Goal: Information Seeking & Learning: Understand process/instructions

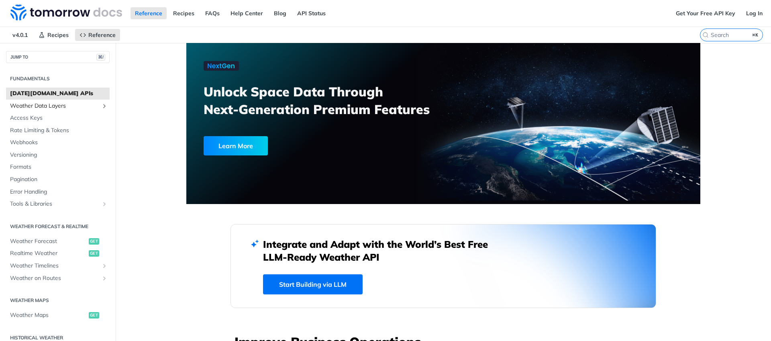
click at [56, 102] on span "Weather Data Layers" at bounding box center [54, 106] width 89 height 8
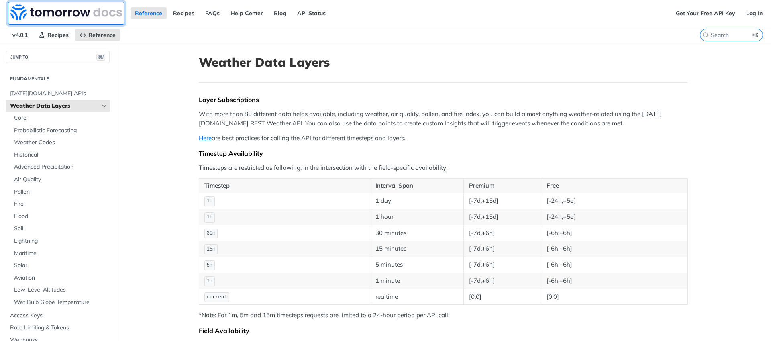
click at [91, 11] on img at bounding box center [66, 12] width 112 height 16
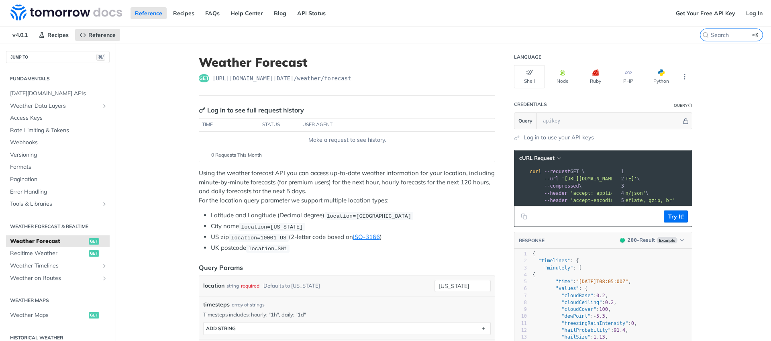
scroll to position [0, 97]
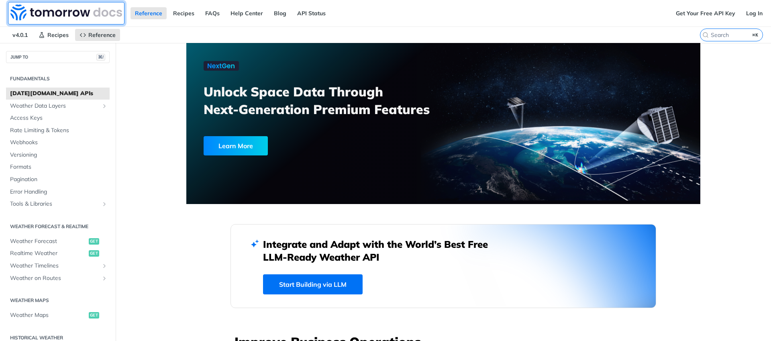
click at [89, 17] on img at bounding box center [66, 12] width 112 height 16
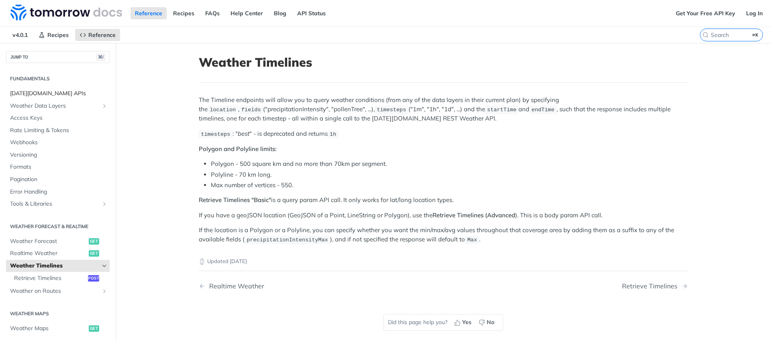
click at [28, 96] on span "[DATE][DOMAIN_NAME] APIs" at bounding box center [59, 94] width 98 height 8
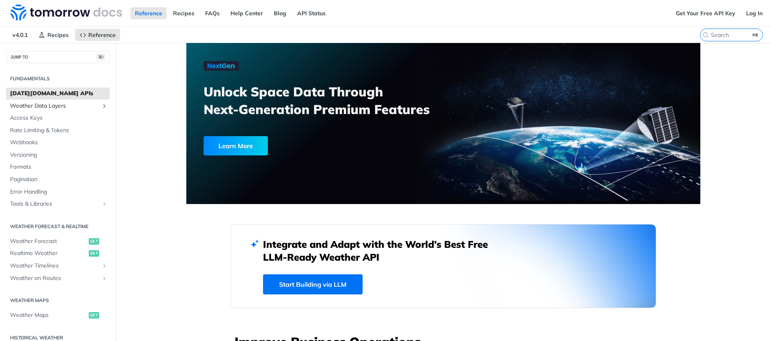
click at [28, 104] on span "Weather Data Layers" at bounding box center [54, 106] width 89 height 8
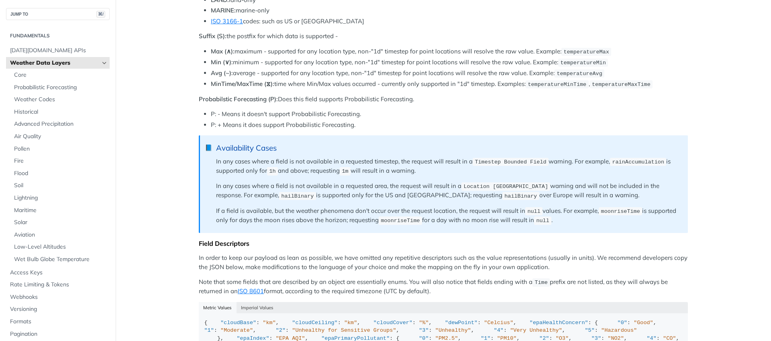
scroll to position [631, 0]
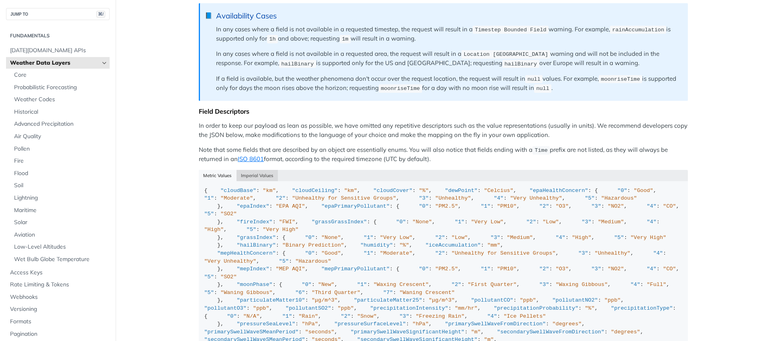
click at [257, 171] on button "Imperial Values" at bounding box center [257, 175] width 42 height 11
click at [217, 171] on button "Metric Values" at bounding box center [218, 175] width 38 height 11
click at [245, 171] on button "Imperial Values" at bounding box center [257, 175] width 42 height 11
click at [215, 170] on button "Metric Values" at bounding box center [218, 175] width 38 height 11
click at [251, 171] on button "Imperial Values" at bounding box center [257, 175] width 42 height 11
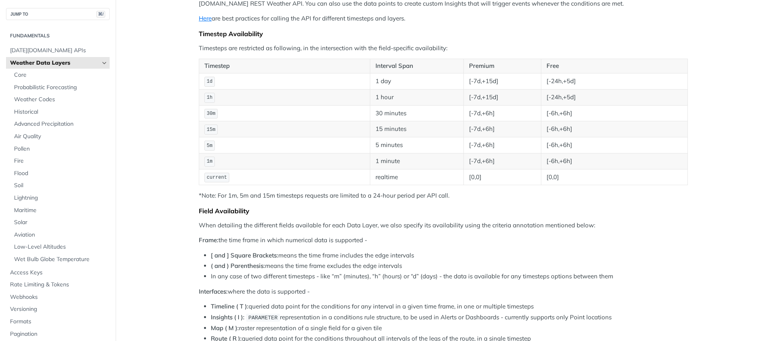
scroll to position [0, 0]
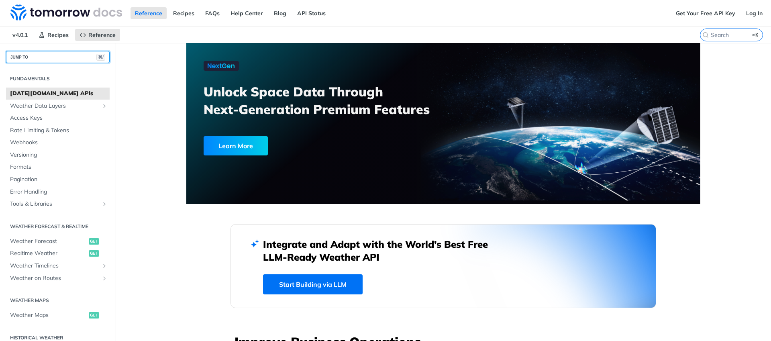
click at [43, 57] on button "JUMP TO ⌘/" at bounding box center [58, 57] width 104 height 12
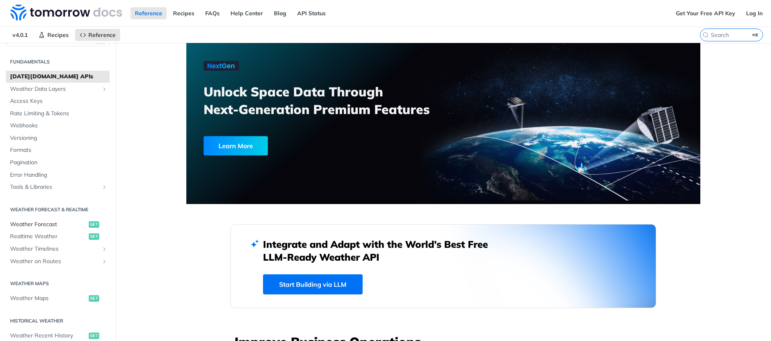
scroll to position [29, 0]
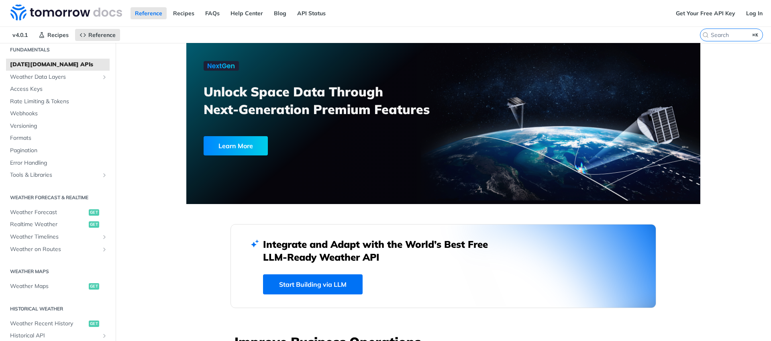
click at [49, 196] on h2 "Weather Forecast & realtime" at bounding box center [58, 197] width 104 height 7
click at [32, 215] on span "Weather Forecast" at bounding box center [48, 212] width 77 height 8
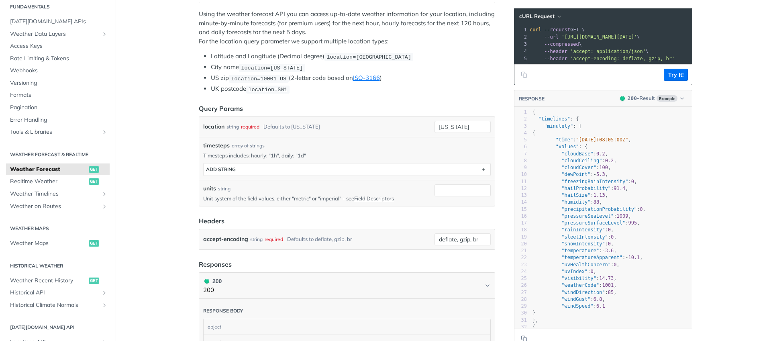
scroll to position [164, 0]
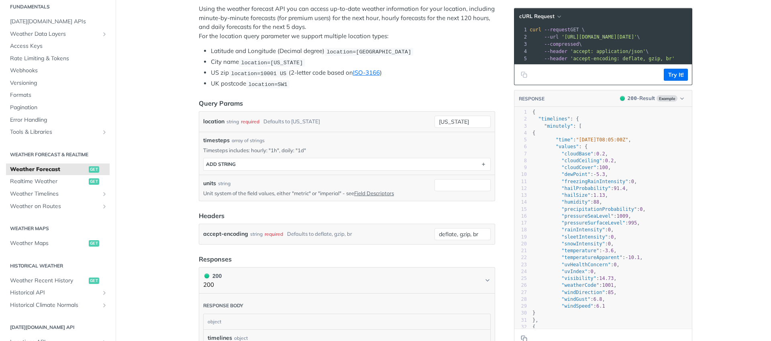
click at [401, 232] on div "accept-encoding string required Defaults to deflate, gzip, br" at bounding box center [317, 234] width 228 height 12
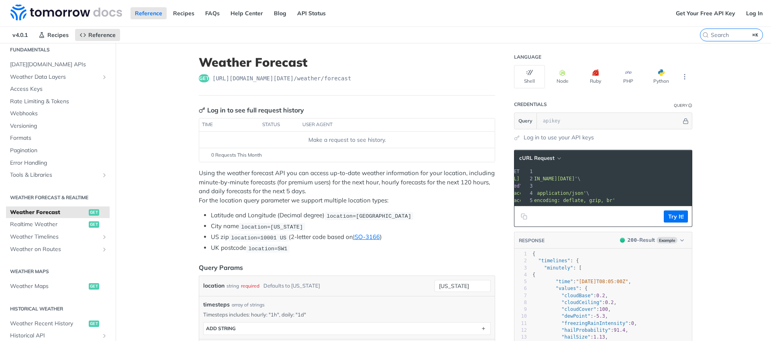
scroll to position [0, 0]
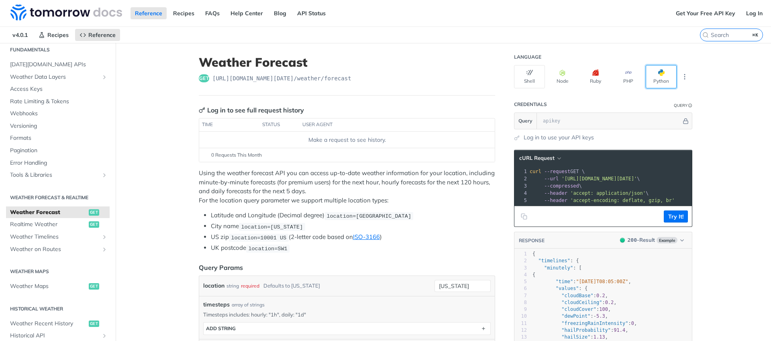
click at [658, 81] on button "Python" at bounding box center [660, 76] width 31 height 23
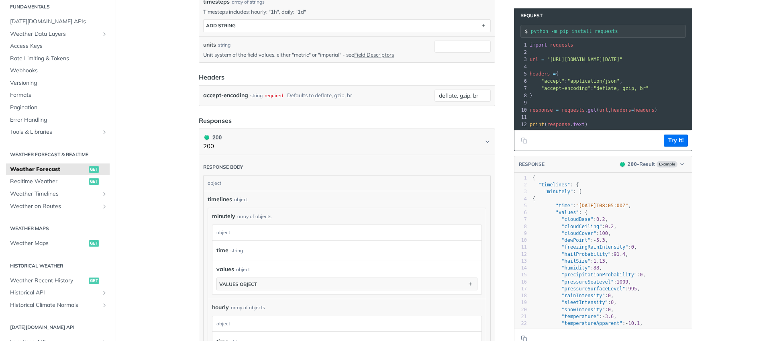
scroll to position [342, 0]
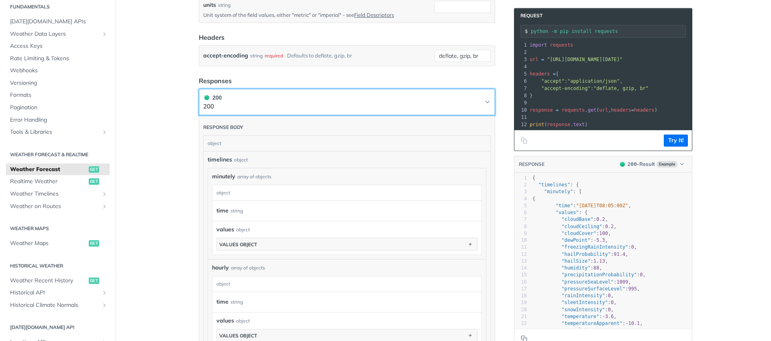
click at [484, 104] on button "200 200" at bounding box center [346, 102] width 287 height 18
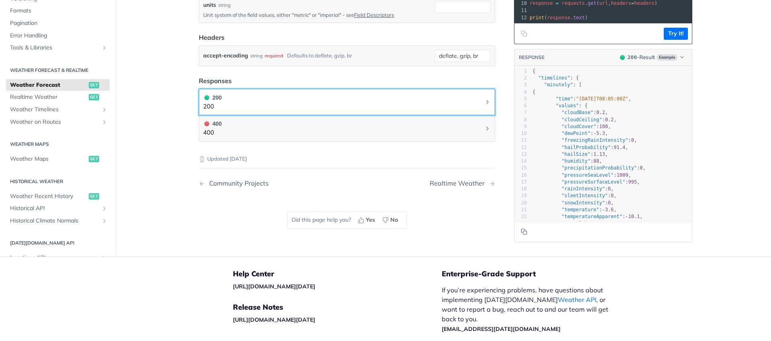
click at [484, 104] on button "200 200" at bounding box center [346, 102] width 287 height 18
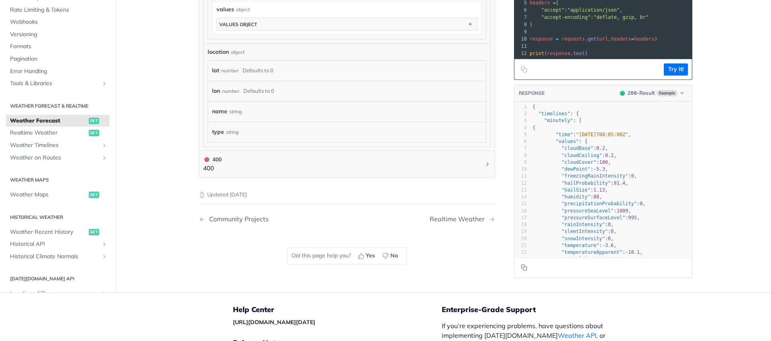
scroll to position [586, 0]
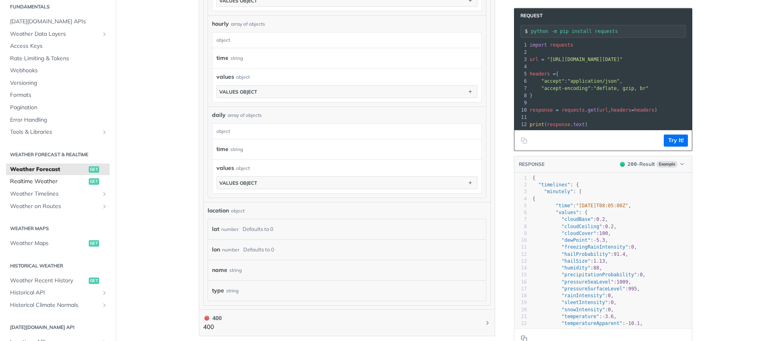
click at [19, 179] on span "Realtime Weather" at bounding box center [48, 181] width 77 height 8
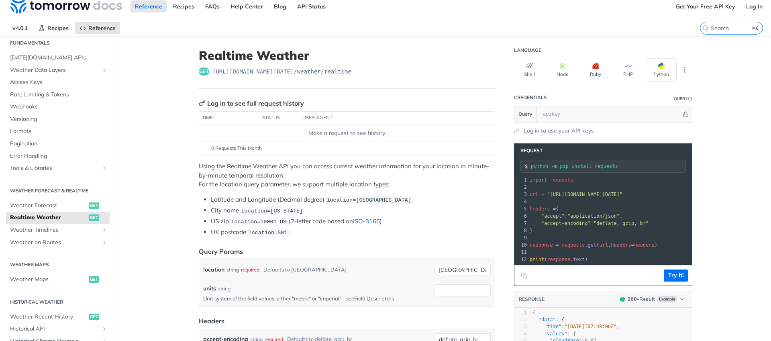
scroll to position [7, 0]
click at [48, 207] on span "Weather Forecast" at bounding box center [48, 205] width 77 height 8
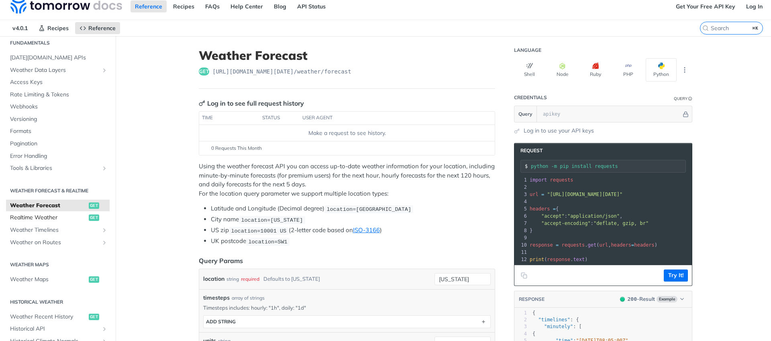
click at [36, 221] on link "Realtime Weather get" at bounding box center [58, 218] width 104 height 12
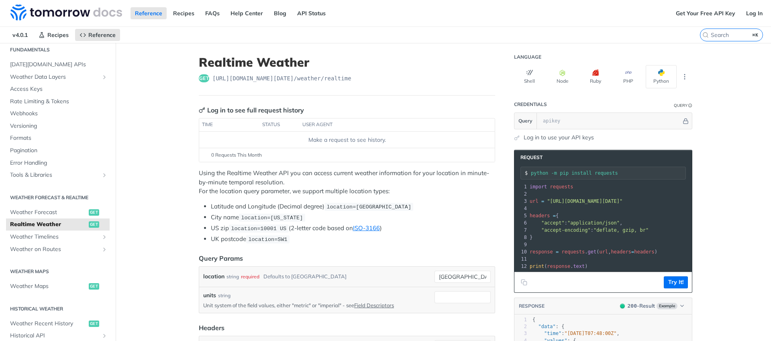
click at [556, 135] on link "Log in to use your API keys" at bounding box center [558, 137] width 70 height 8
